Goal: Find specific page/section: Find specific page/section

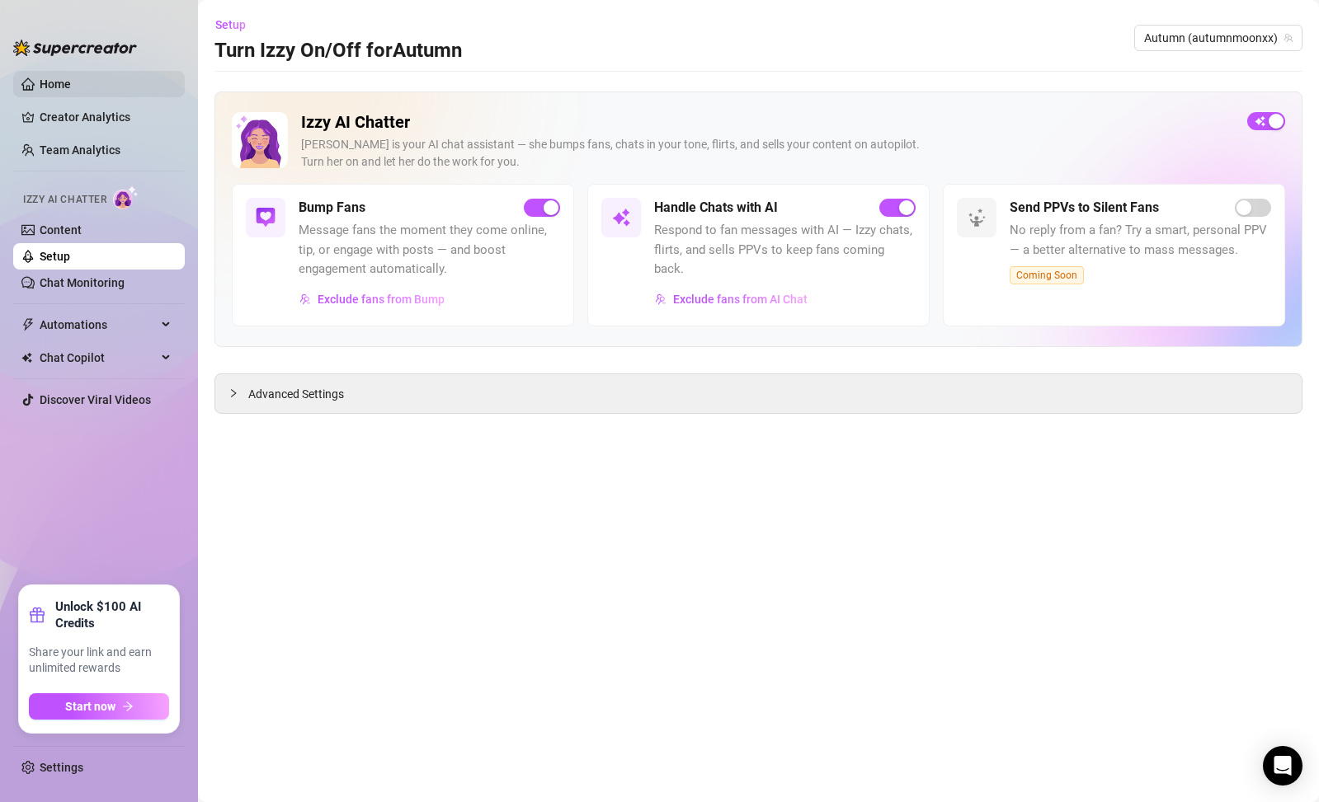
click at [55, 89] on link "Home" at bounding box center [55, 84] width 31 height 13
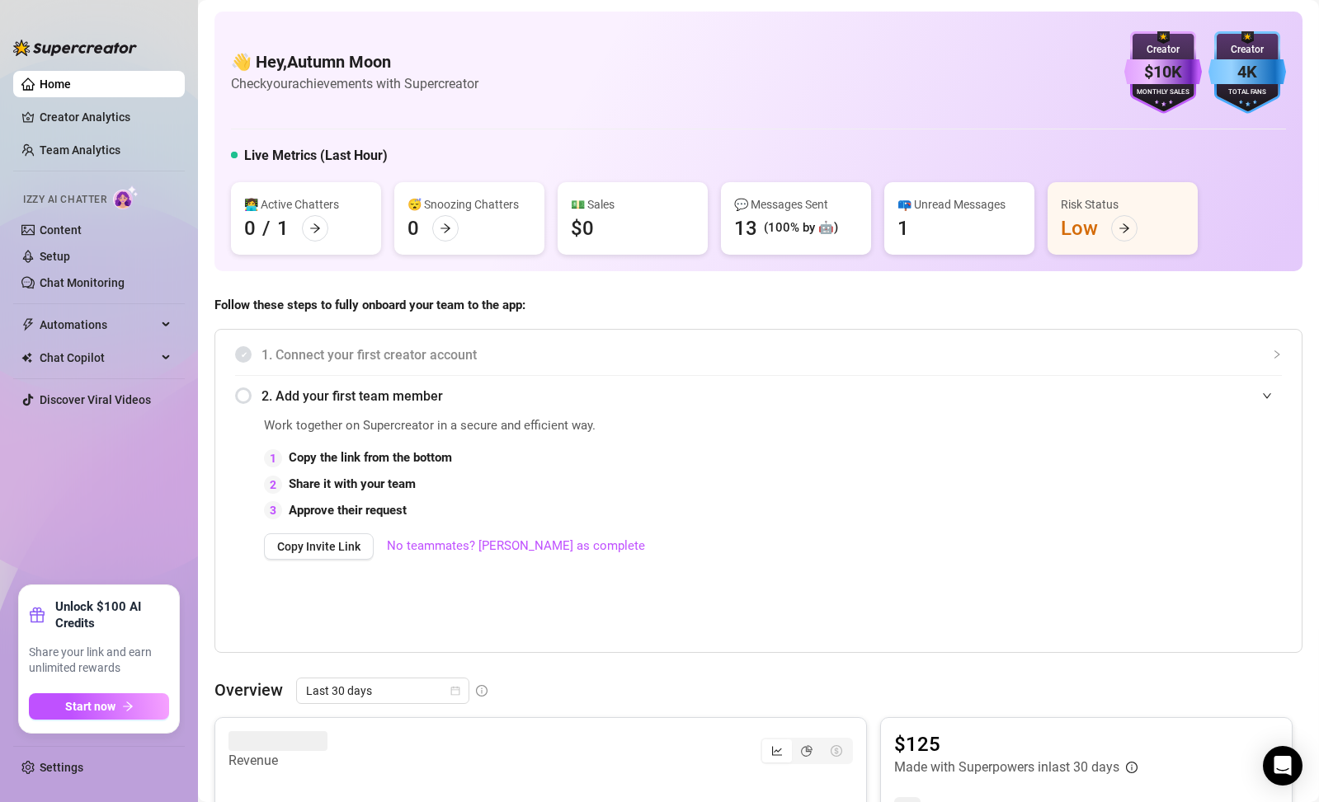
click at [1171, 96] on div "Monthly Sales" at bounding box center [1163, 92] width 78 height 11
click at [1169, 86] on img at bounding box center [1163, 72] width 78 height 82
click at [1168, 78] on div "$10K" at bounding box center [1163, 72] width 78 height 26
drag, startPoint x: 1168, startPoint y: 78, endPoint x: 1259, endPoint y: 71, distance: 91.0
click at [1169, 78] on div "$10K" at bounding box center [1163, 72] width 78 height 26
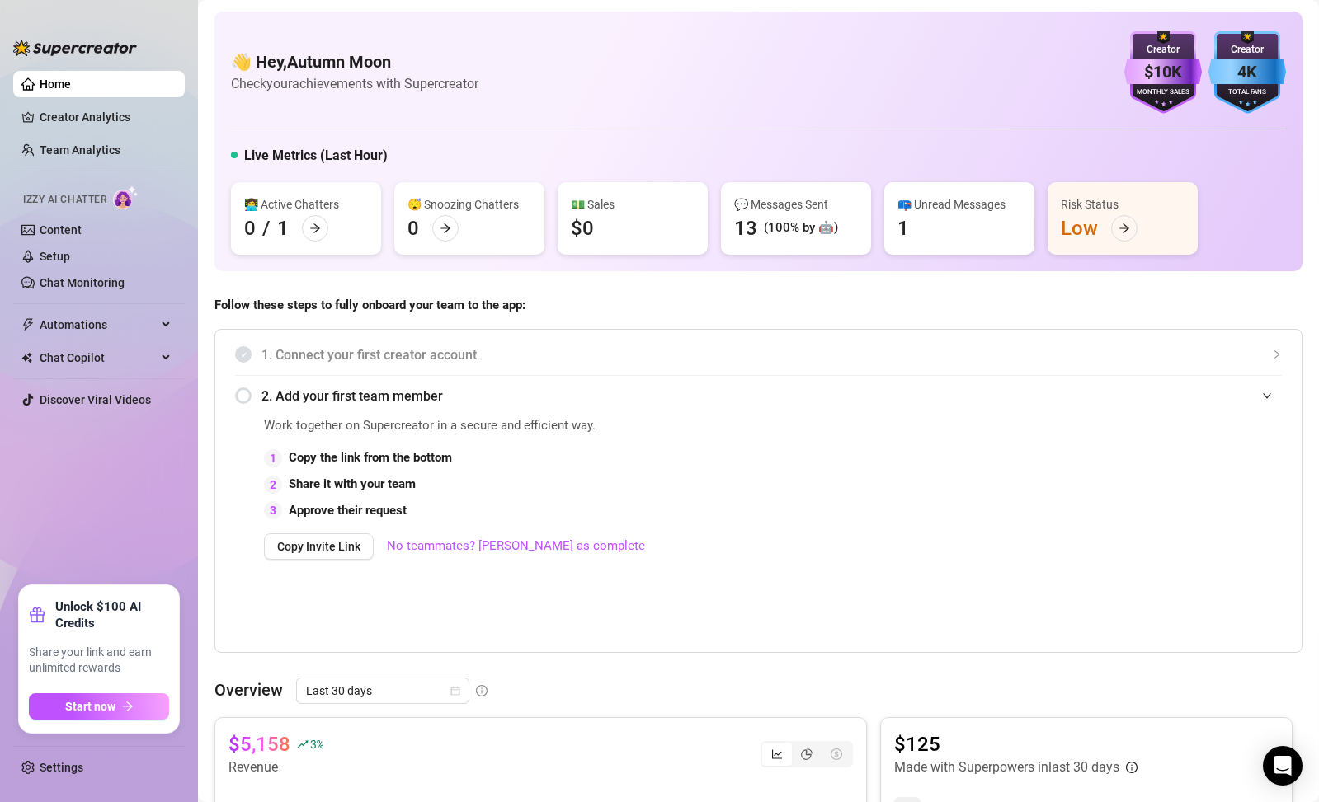
click at [1259, 71] on div "4K" at bounding box center [1247, 72] width 78 height 26
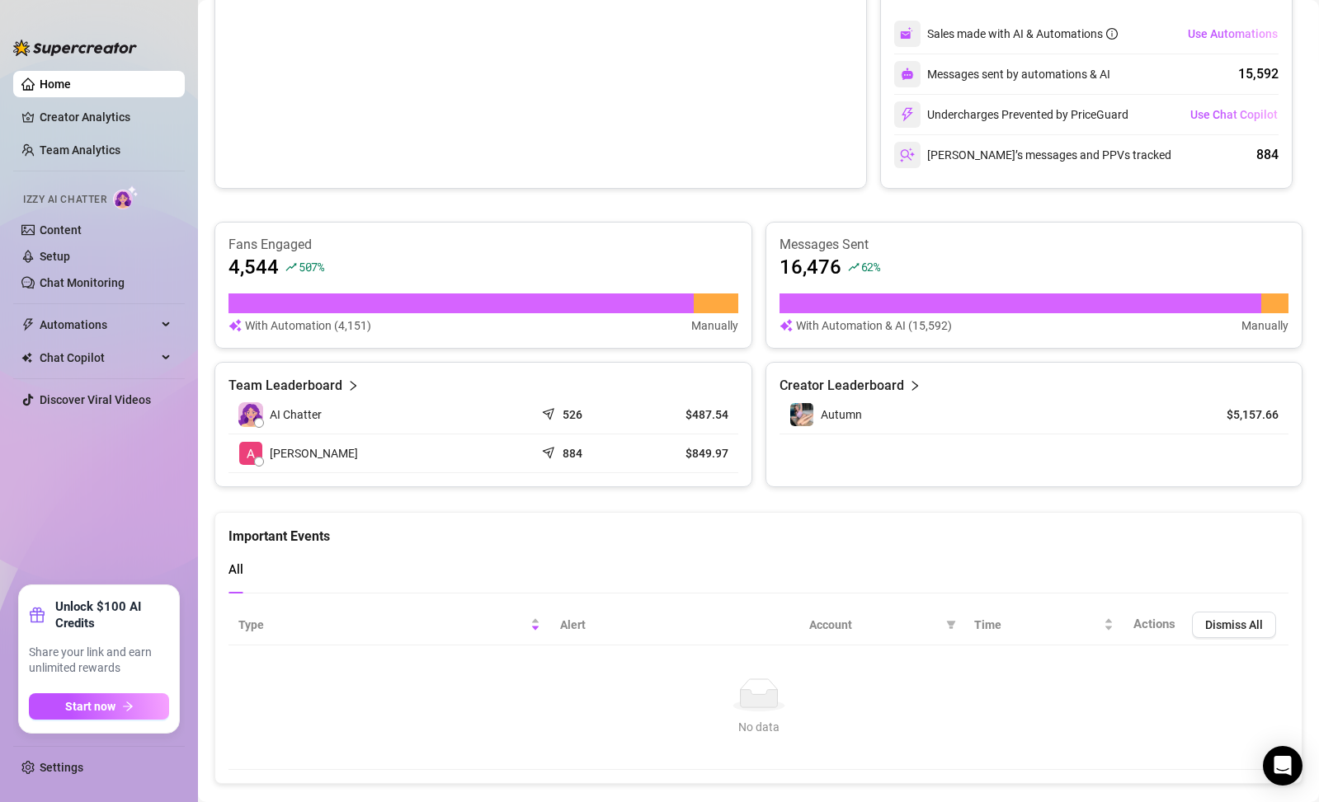
scroll to position [778, 0]
click at [40, 236] on link "Content" at bounding box center [61, 230] width 42 height 13
